Goal: Navigation & Orientation: Find specific page/section

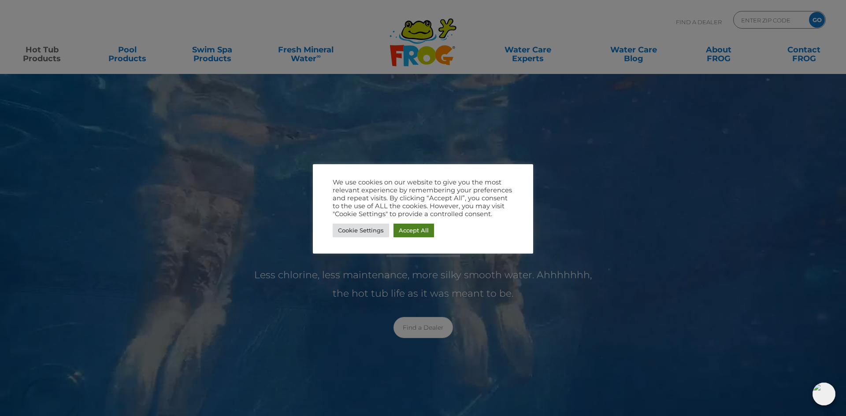
click at [419, 229] on link "Accept All" at bounding box center [413, 231] width 41 height 14
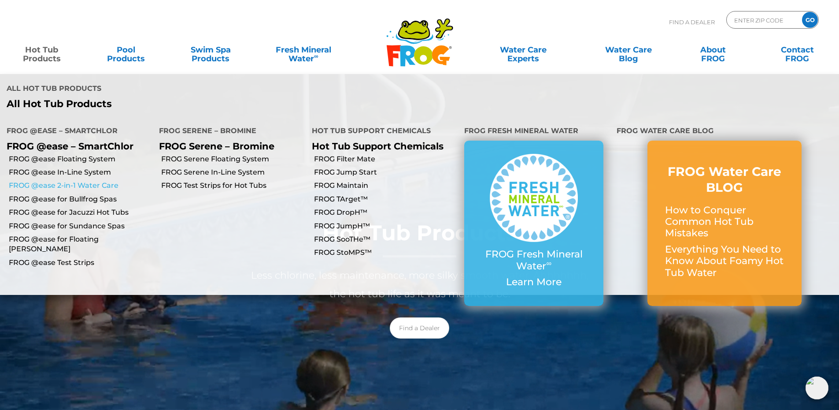
click at [74, 181] on link "FROG @ease 2-in-1 Water Care" at bounding box center [81, 186] width 144 height 10
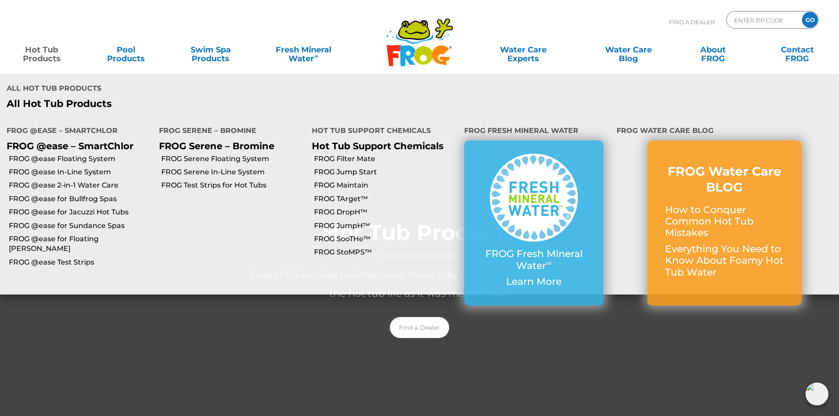
click at [48, 55] on link "Hot Tub Products" at bounding box center [42, 50] width 66 height 18
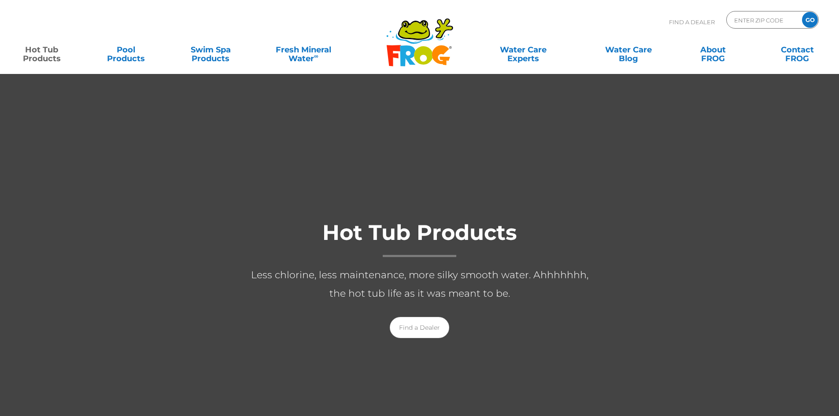
click at [48, 55] on link "Hot Tub Products" at bounding box center [42, 50] width 66 height 18
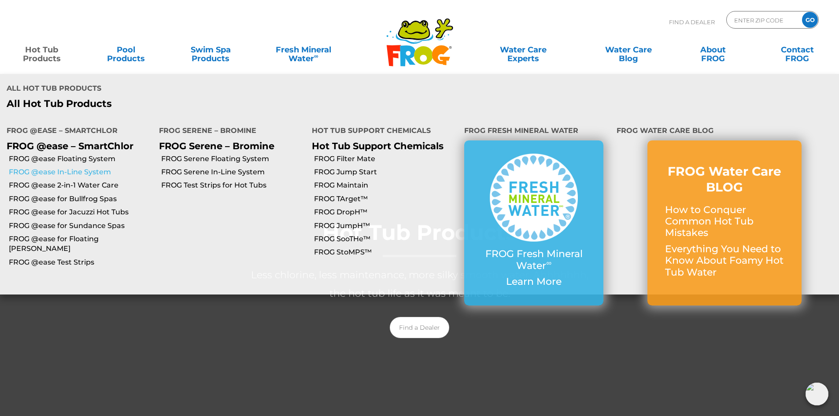
click at [74, 167] on link "FROG @ease In-Line System" at bounding box center [81, 172] width 144 height 10
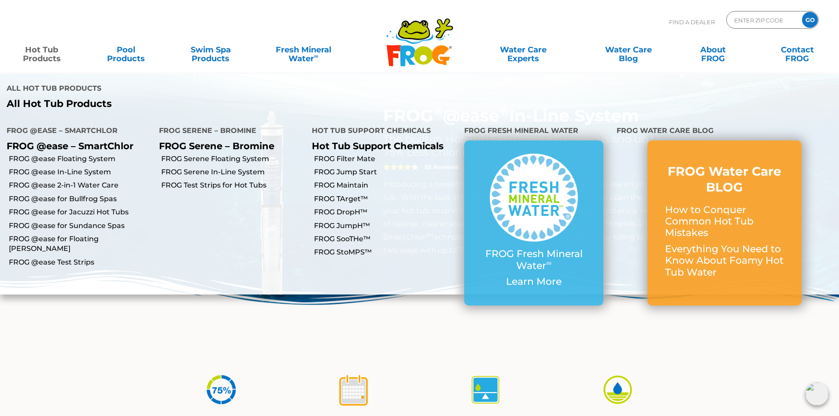
click at [36, 53] on link "Hot Tub Products" at bounding box center [42, 50] width 66 height 18
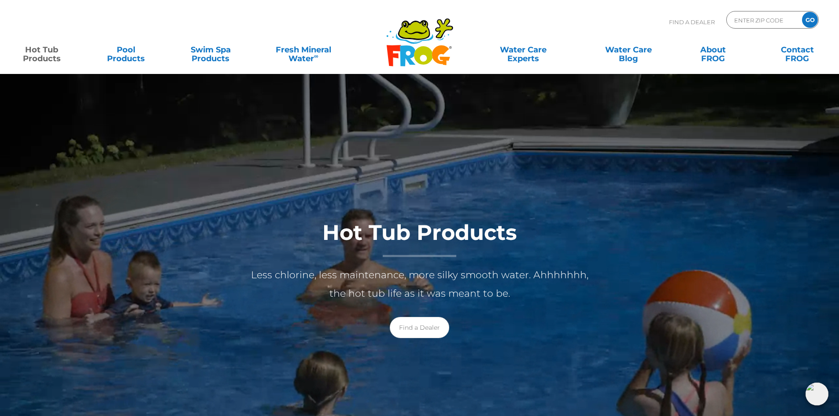
click at [37, 56] on link "Hot Tub Products" at bounding box center [42, 50] width 66 height 18
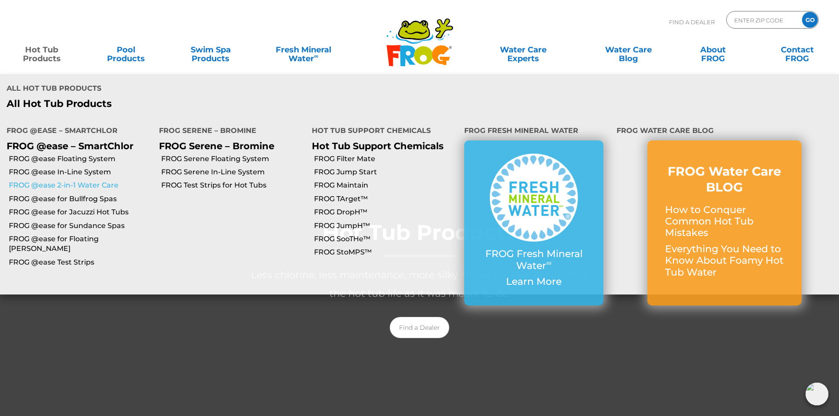
click link "FROG @ease 2-in-1 Water Care"
